Goal: Information Seeking & Learning: Understand process/instructions

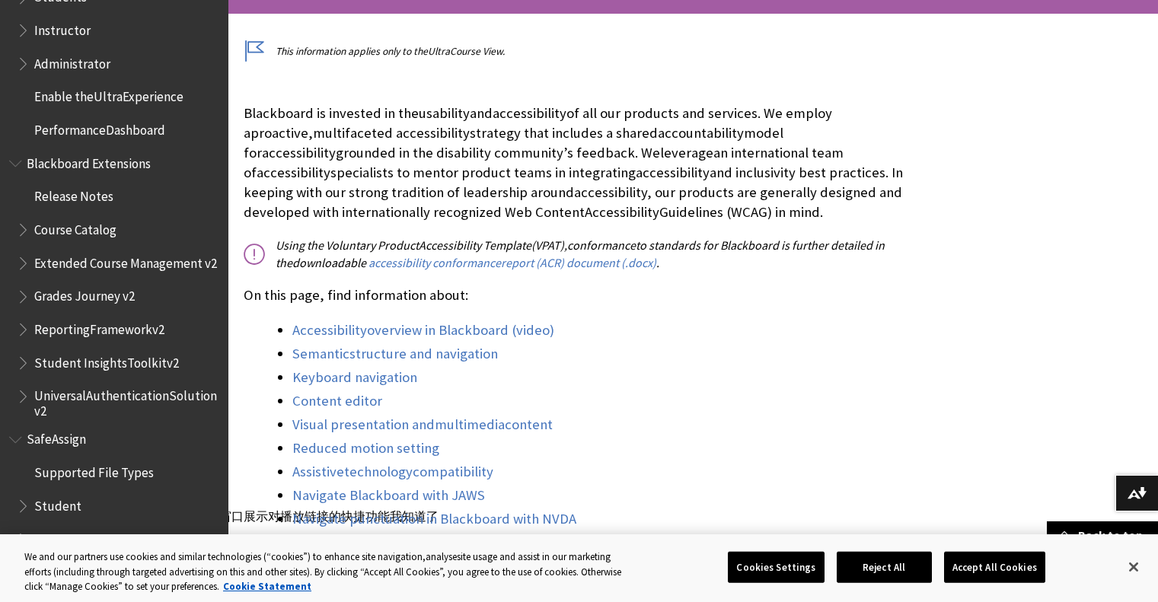
scroll to position [1642, 0]
click at [1007, 566] on button "Accept All Cookies" at bounding box center [994, 567] width 101 height 32
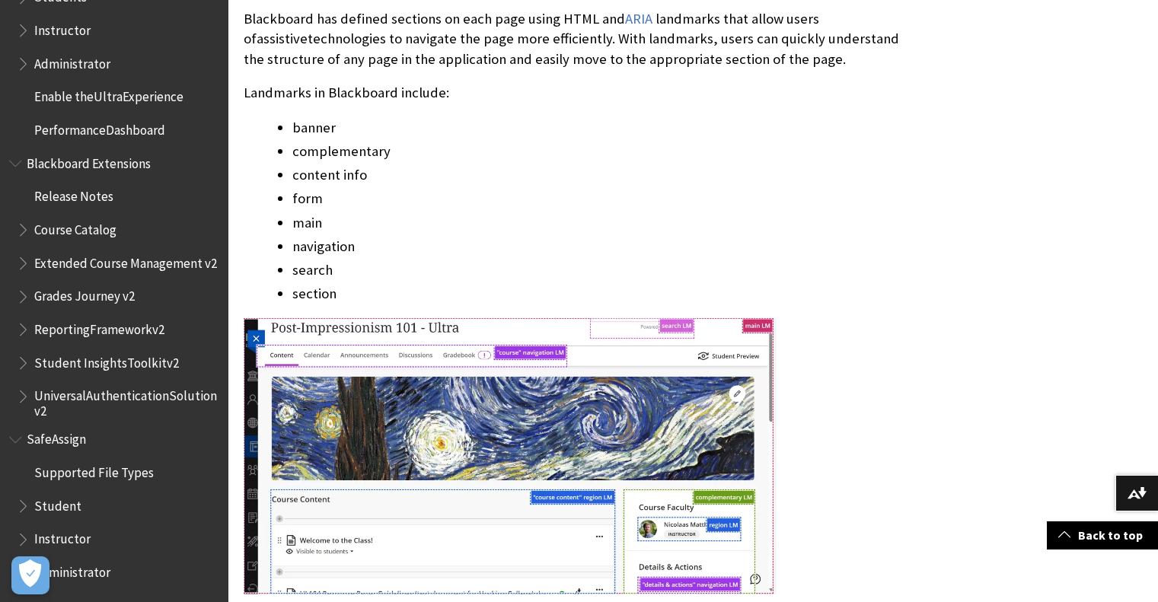
scroll to position [1904, 0]
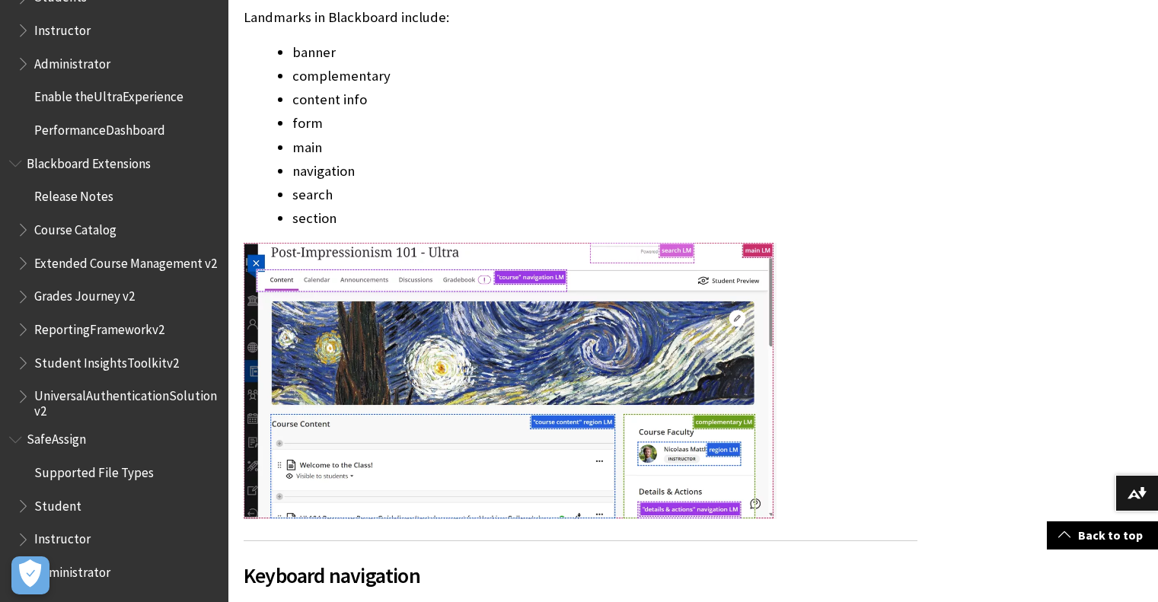
drag, startPoint x: 81, startPoint y: 555, endPoint x: 944, endPoint y: 177, distance: 941.1
drag, startPoint x: 68, startPoint y: 554, endPoint x: 896, endPoint y: 285, distance: 871.3
click at [899, 229] on li "section" at bounding box center [604, 218] width 625 height 21
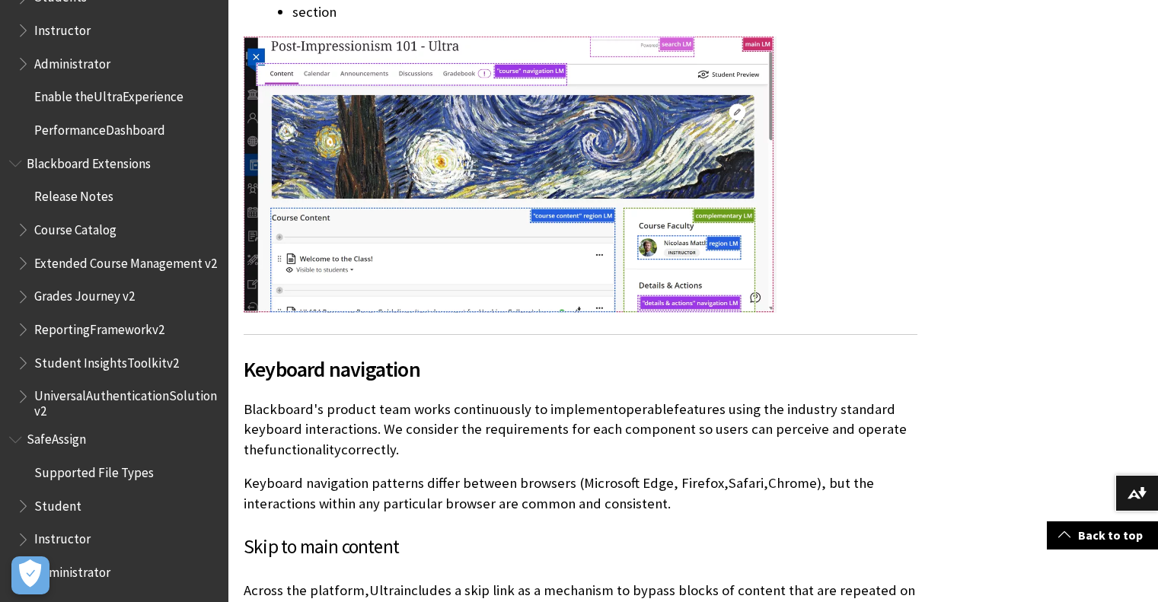
scroll to position [2132, 0]
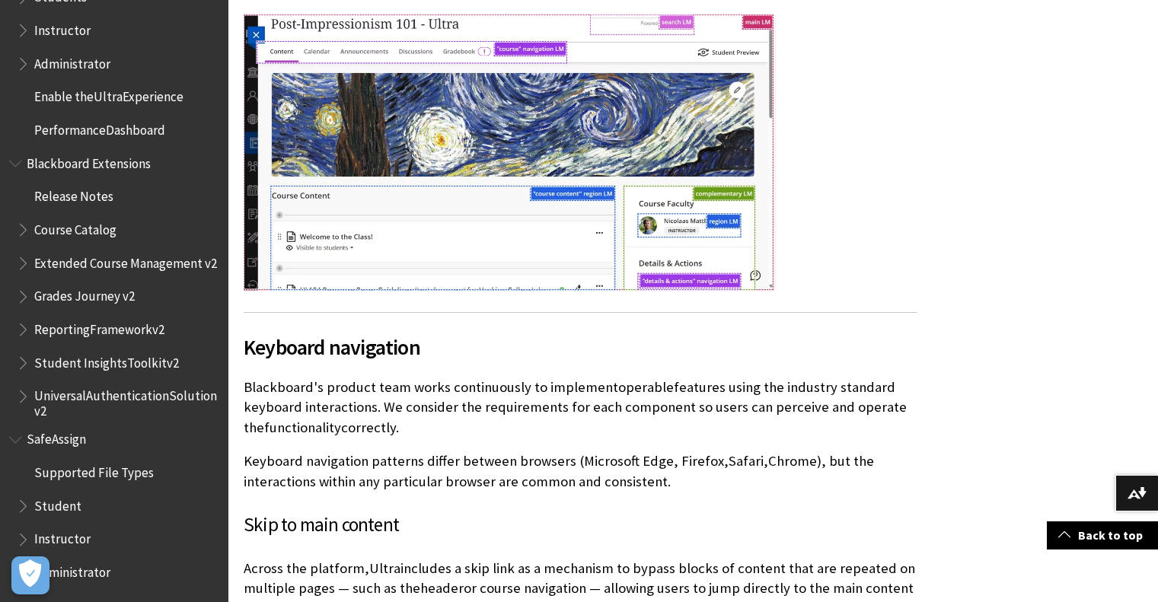
drag, startPoint x: 34, startPoint y: 505, endPoint x: 43, endPoint y: 501, distance: 9.9
click at [34, 503] on span "Student" at bounding box center [118, 506] width 203 height 26
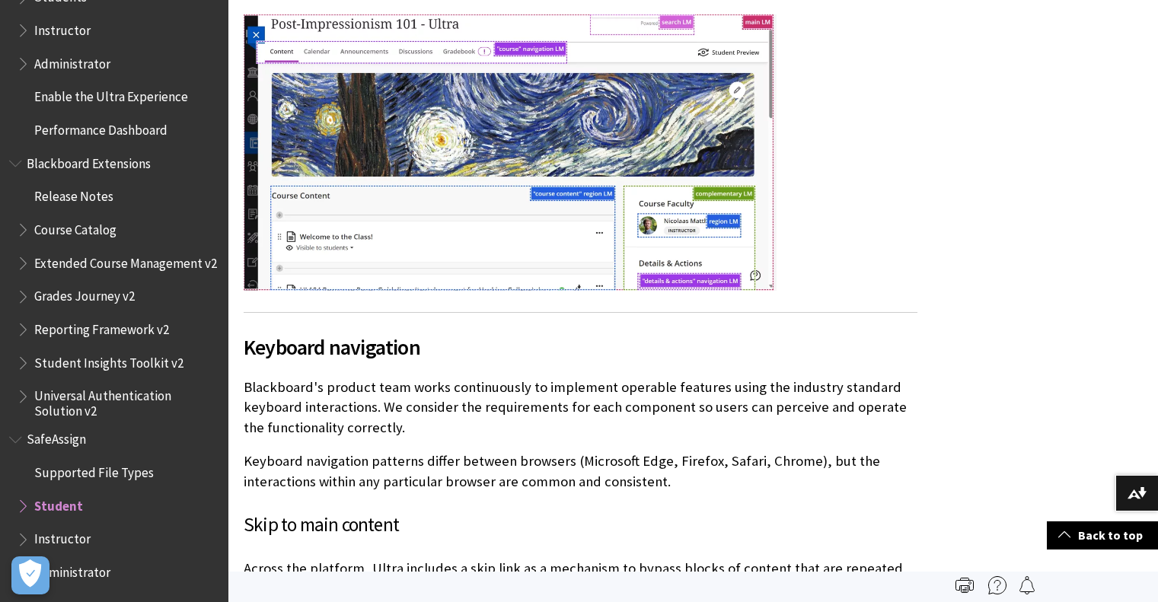
scroll to position [2084, 0]
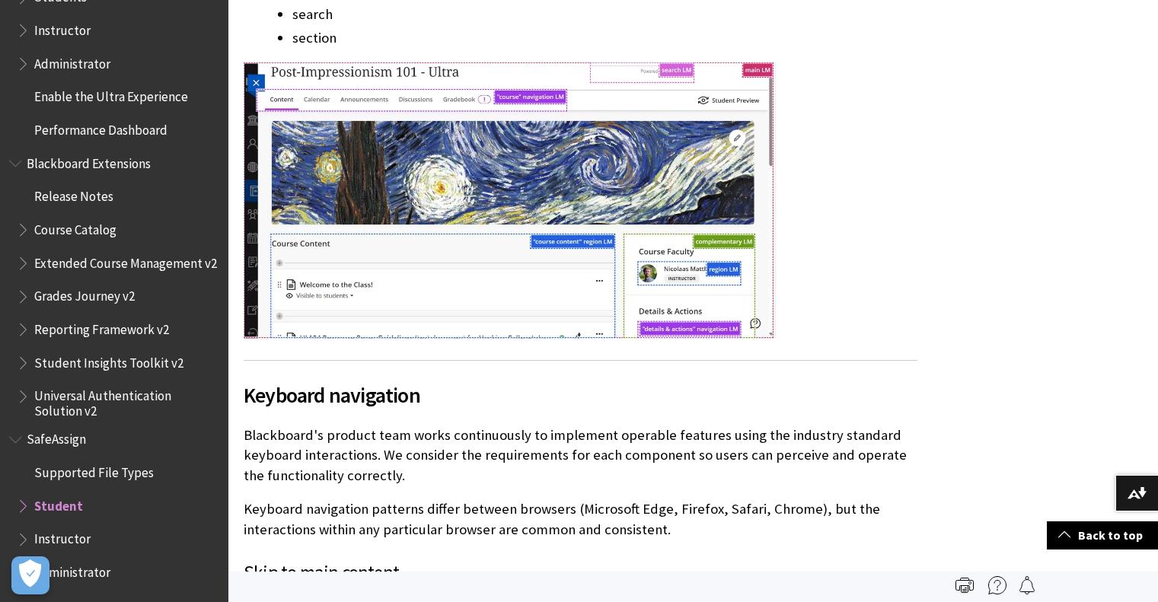
click at [22, 500] on span "Book outline for Blackboard SafeAssign" at bounding box center [25, 502] width 16 height 19
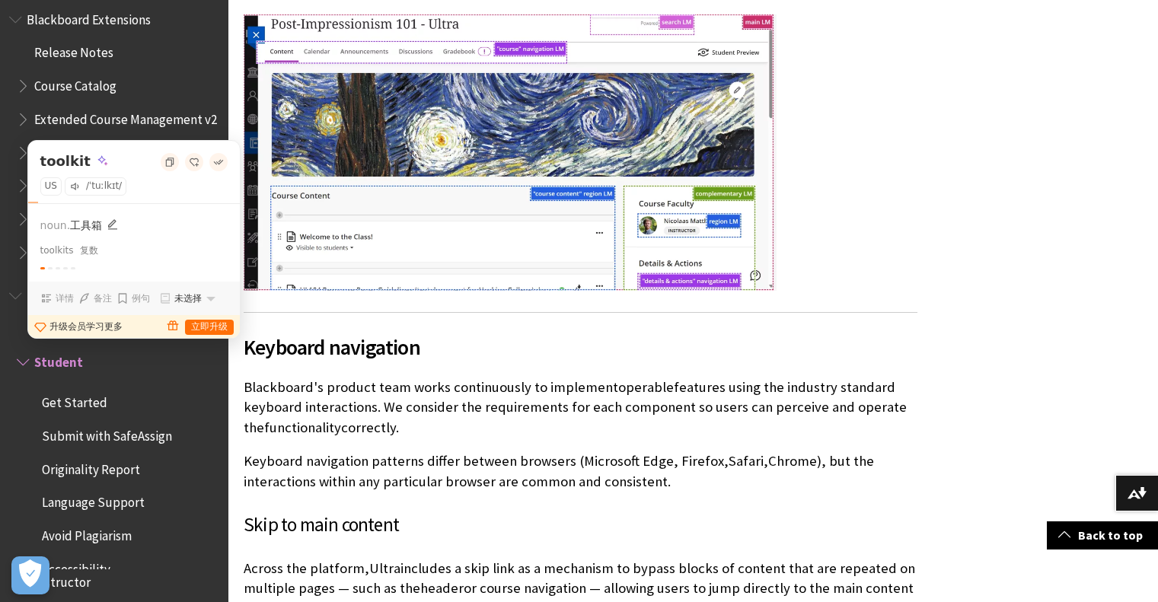
scroll to position [1766, 0]
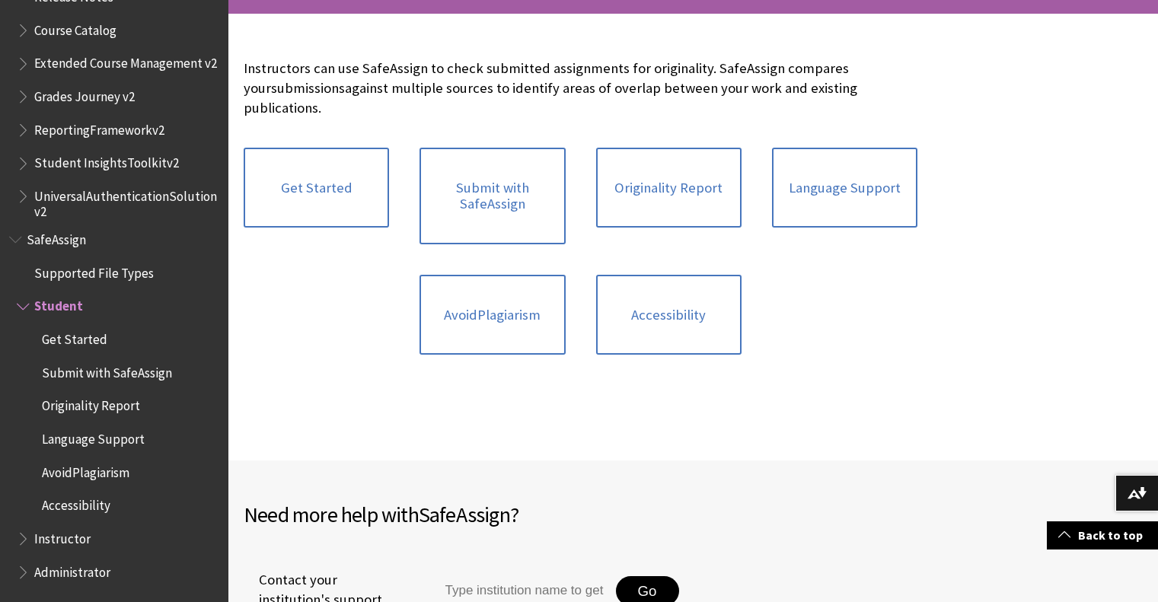
scroll to position [1727, 0]
